Goal: Task Accomplishment & Management: Use online tool/utility

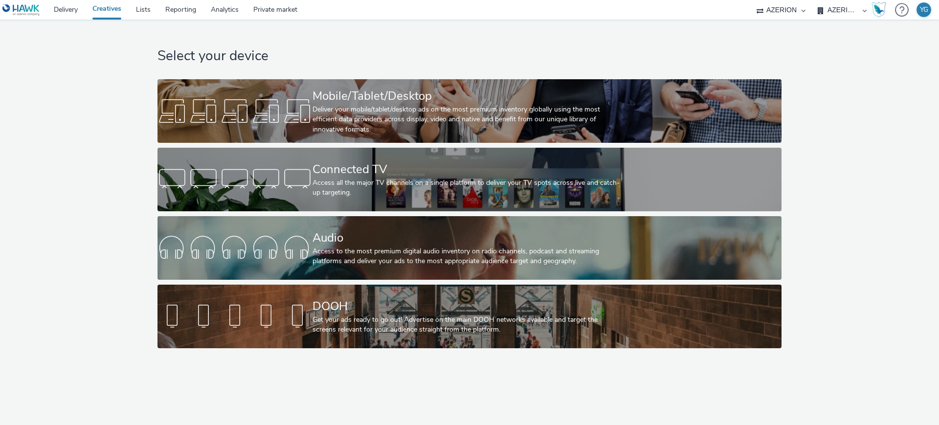
select select "ac009755-aa48-4799-8050-7a339a378eb8"
select select "79162ed7-0017-4339-93b0-3399b708648f"
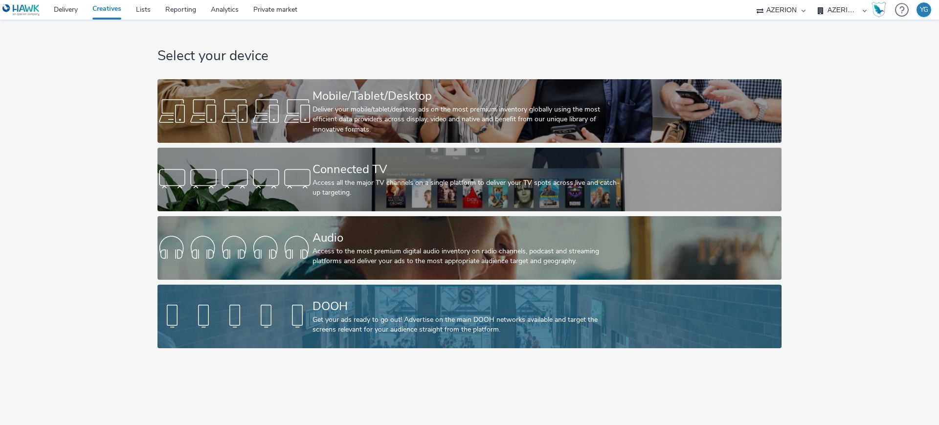
click at [392, 308] on div "DOOH" at bounding box center [468, 306] width 310 height 17
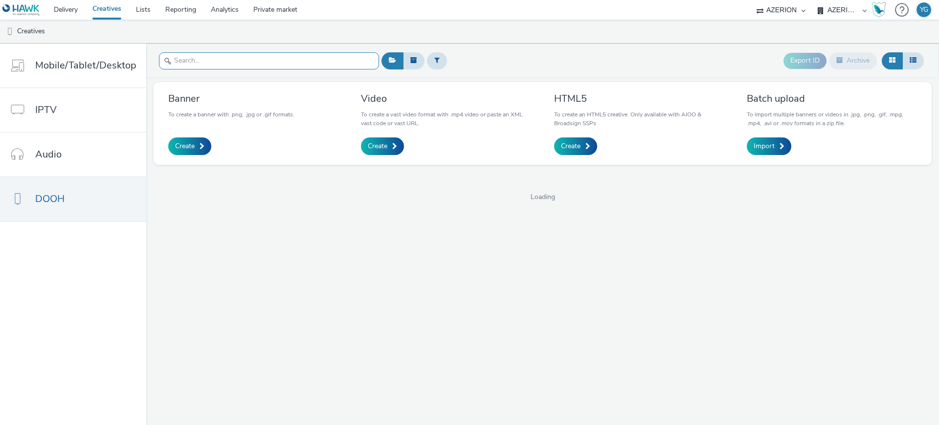
click at [189, 66] on input "text" at bounding box center [269, 60] width 220 height 17
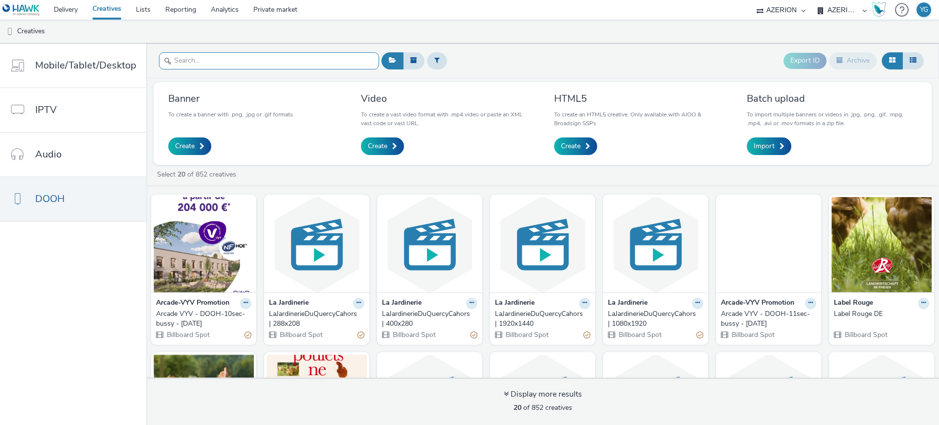
paste input "Arcade VYV - DOOH-10sec-bussy - [DATE] 17%"
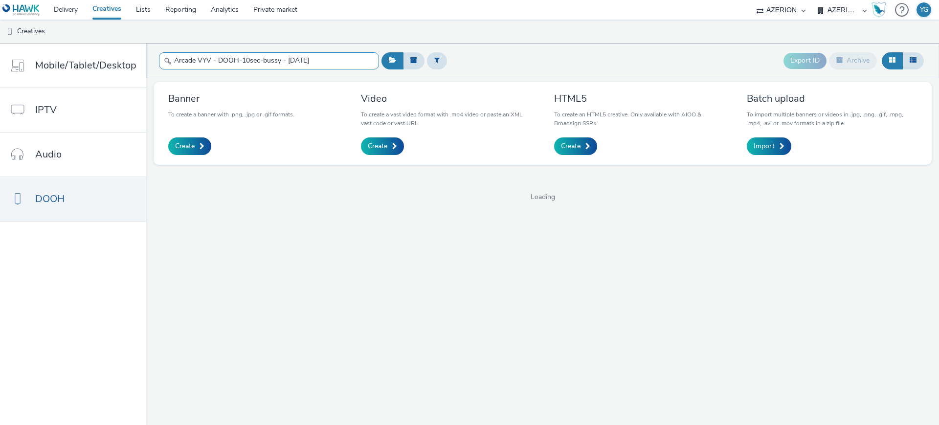
type input "Arcade VYV - DOOH-10sec-bussy - [DATE]"
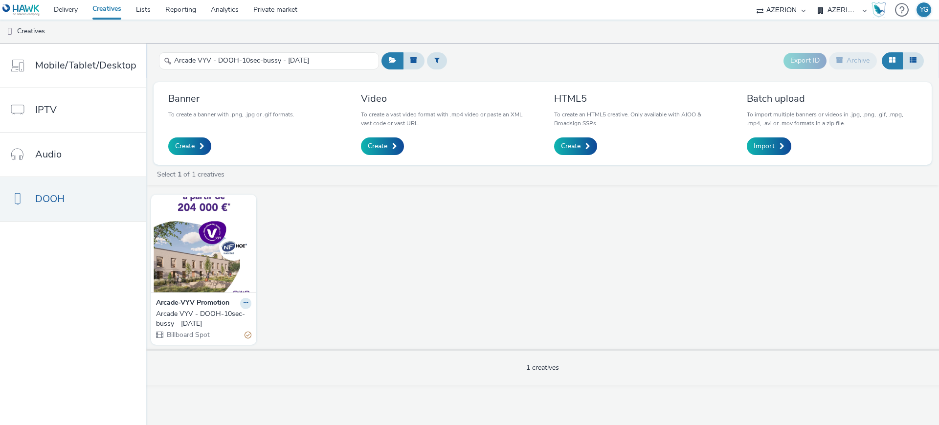
click at [219, 312] on div "Arcade VYV - DOOH-10sec-bussy - [DATE]" at bounding box center [201, 319] width 91 height 20
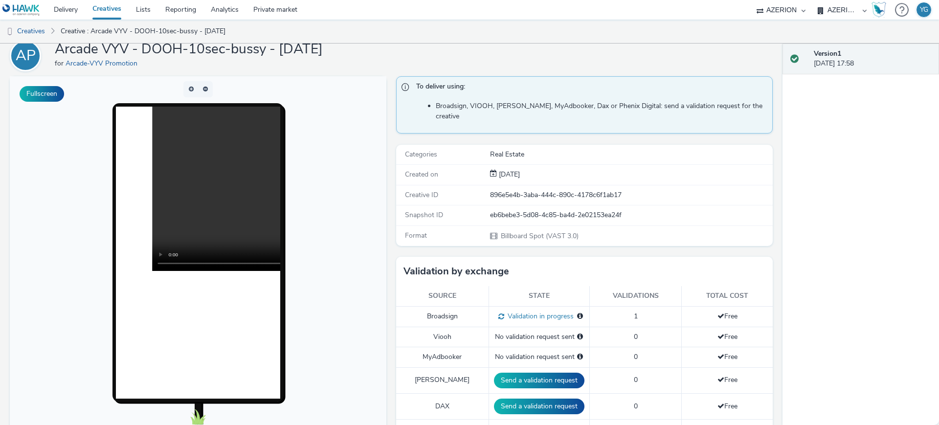
scroll to position [61, 0]
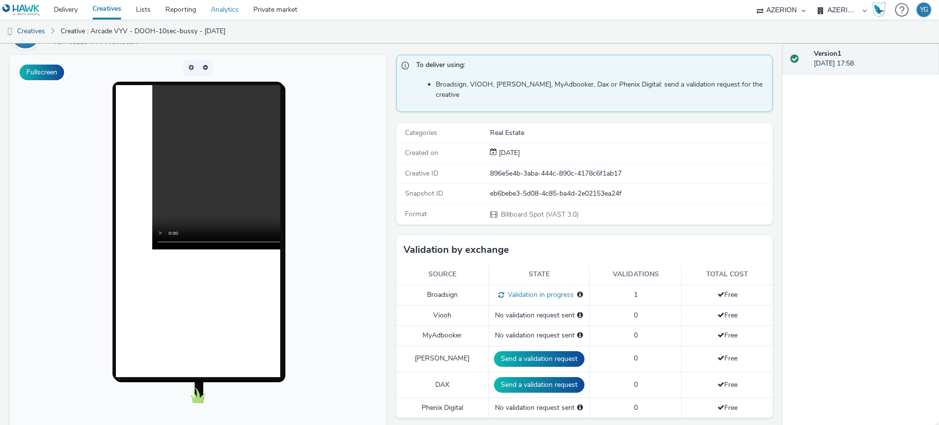
drag, startPoint x: 223, startPoint y: 4, endPoint x: 478, endPoint y: 11, distance: 255.0
click at [223, 4] on link "Analytics" at bounding box center [225, 10] width 43 height 20
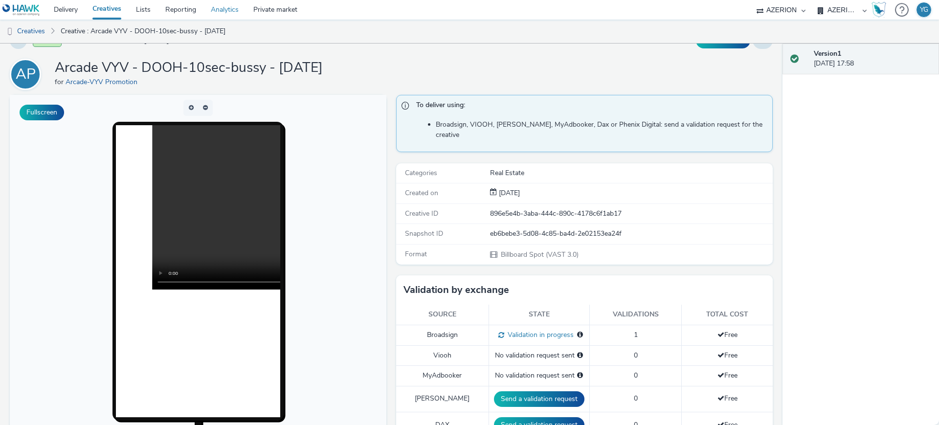
scroll to position [0, 0]
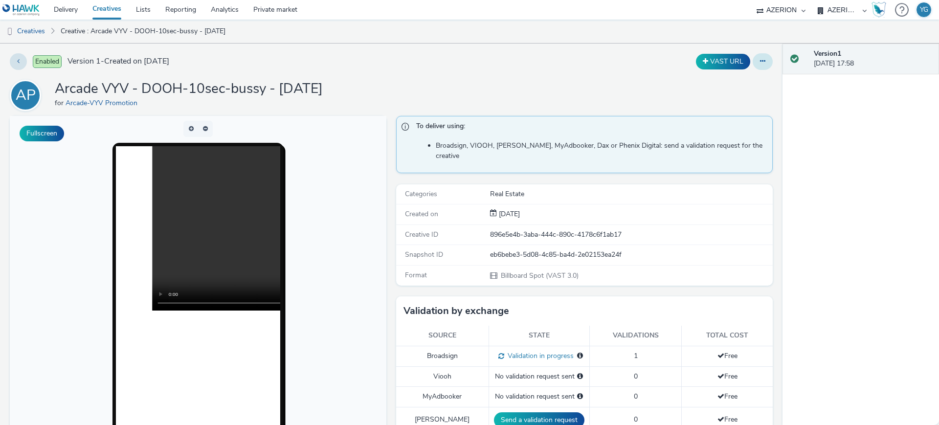
click at [753, 63] on button at bounding box center [763, 61] width 20 height 17
click at [732, 86] on link "Edit" at bounding box center [736, 81] width 73 height 20
